Goal: Register for event/course

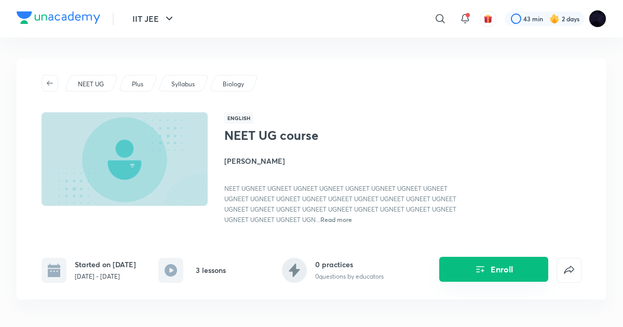
click at [475, 276] on button "Enroll" at bounding box center [493, 268] width 109 height 25
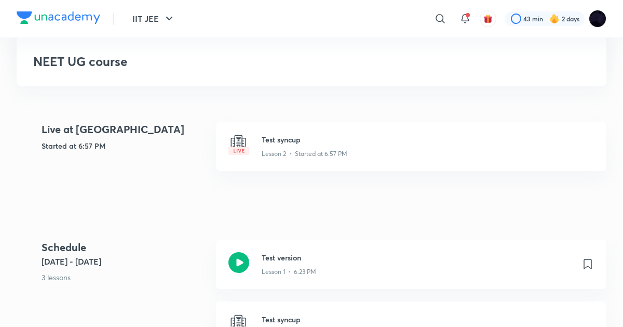
scroll to position [222, 0]
click at [246, 135] on img at bounding box center [238, 143] width 21 height 21
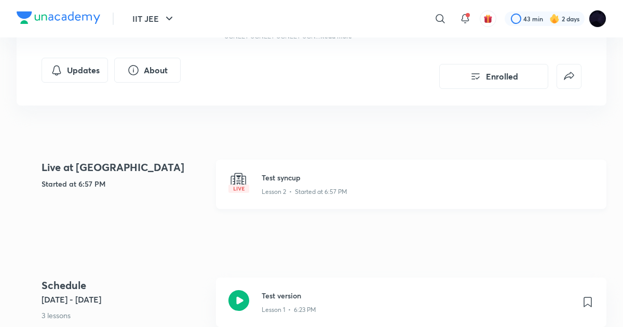
scroll to position [187, 0]
